Goal: Information Seeking & Learning: Learn about a topic

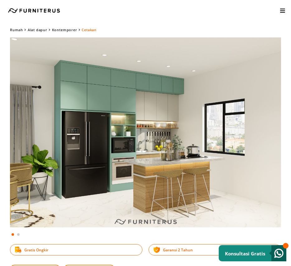
click at [166, 161] on img at bounding box center [145, 132] width 271 height 190
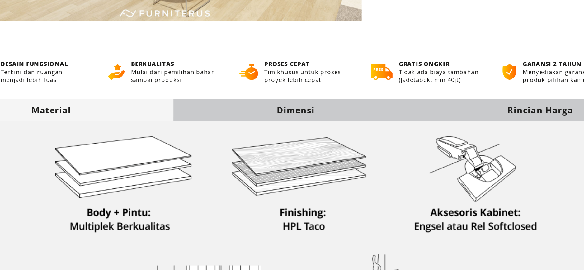
scroll to position [86, 0]
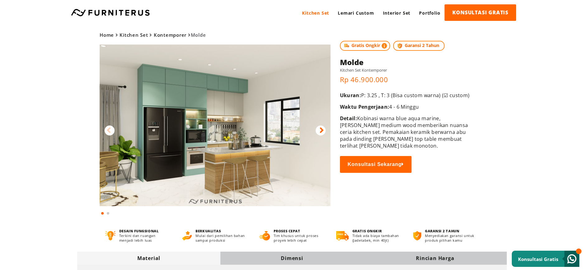
click at [265, 133] on img at bounding box center [215, 126] width 231 height 162
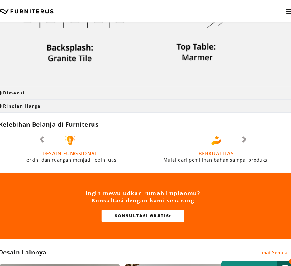
scroll to position [613, 0]
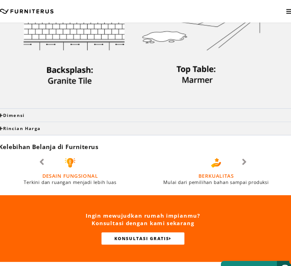
click at [45, 105] on div "Dimensi" at bounding box center [145, 108] width 291 height 12
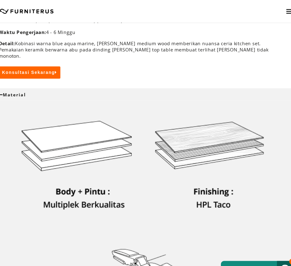
scroll to position [262, 0]
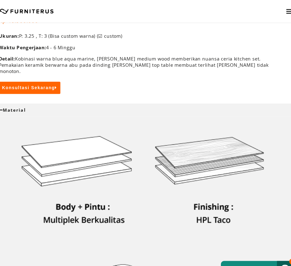
click at [30, 100] on div "Material" at bounding box center [145, 103] width 271 height 6
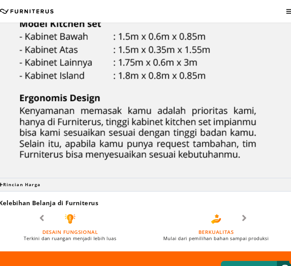
scroll to position [393, 0]
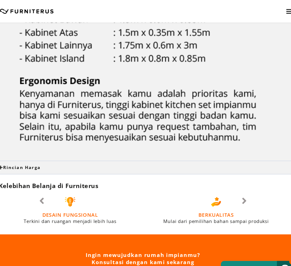
click at [107, 154] on div "Rincian Harga" at bounding box center [145, 157] width 271 height 6
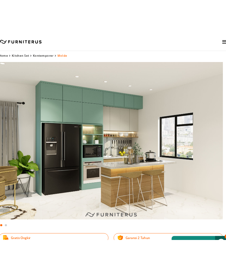
scroll to position [0, 0]
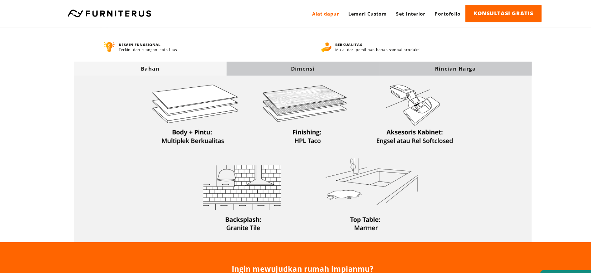
scroll to position [175, 0]
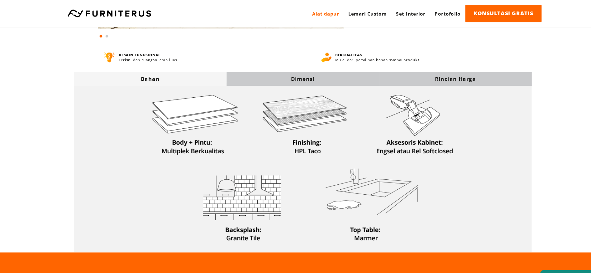
click at [227, 75] on div "Dimensi" at bounding box center [295, 74] width 143 height 7
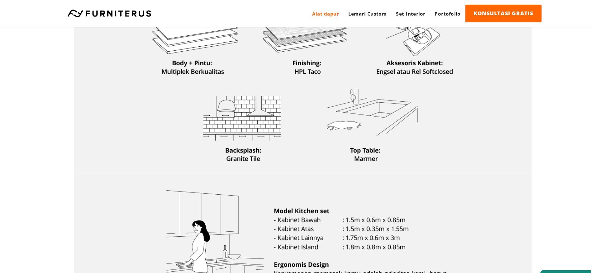
scroll to position [219, 0]
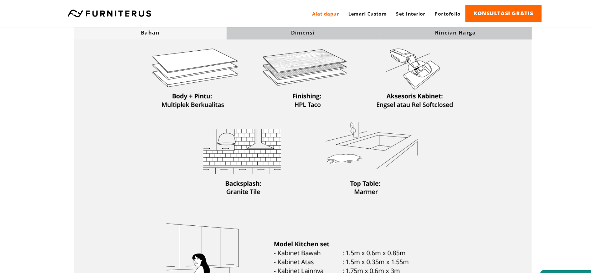
click at [211, 30] on div "Bahan" at bounding box center [152, 30] width 143 height 7
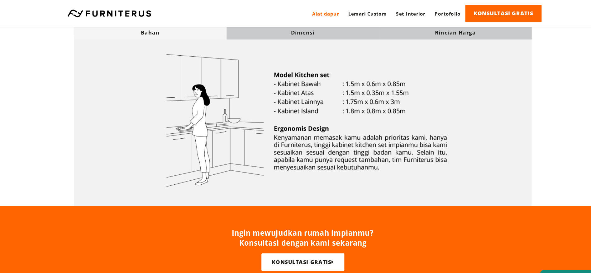
click at [227, 31] on font "Dimensi" at bounding box center [295, 30] width 22 height 7
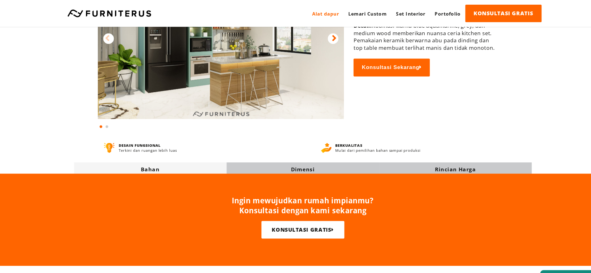
scroll to position [87, 0]
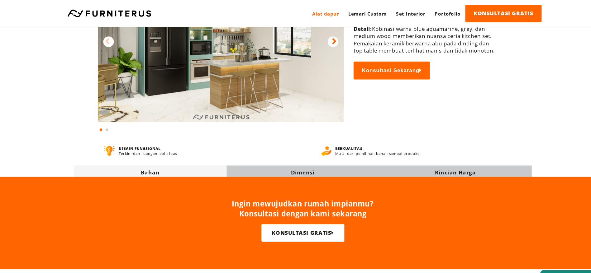
click at [227, 159] on div "Dimensi" at bounding box center [295, 162] width 143 height 7
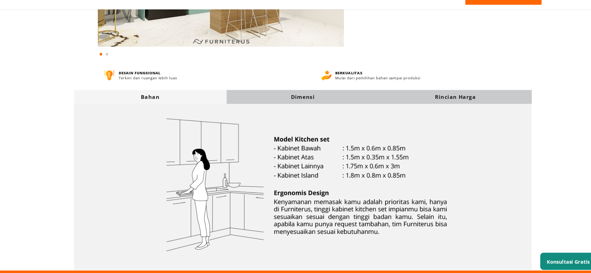
scroll to position [215, 0]
